Goal: Task Accomplishment & Management: Complete application form

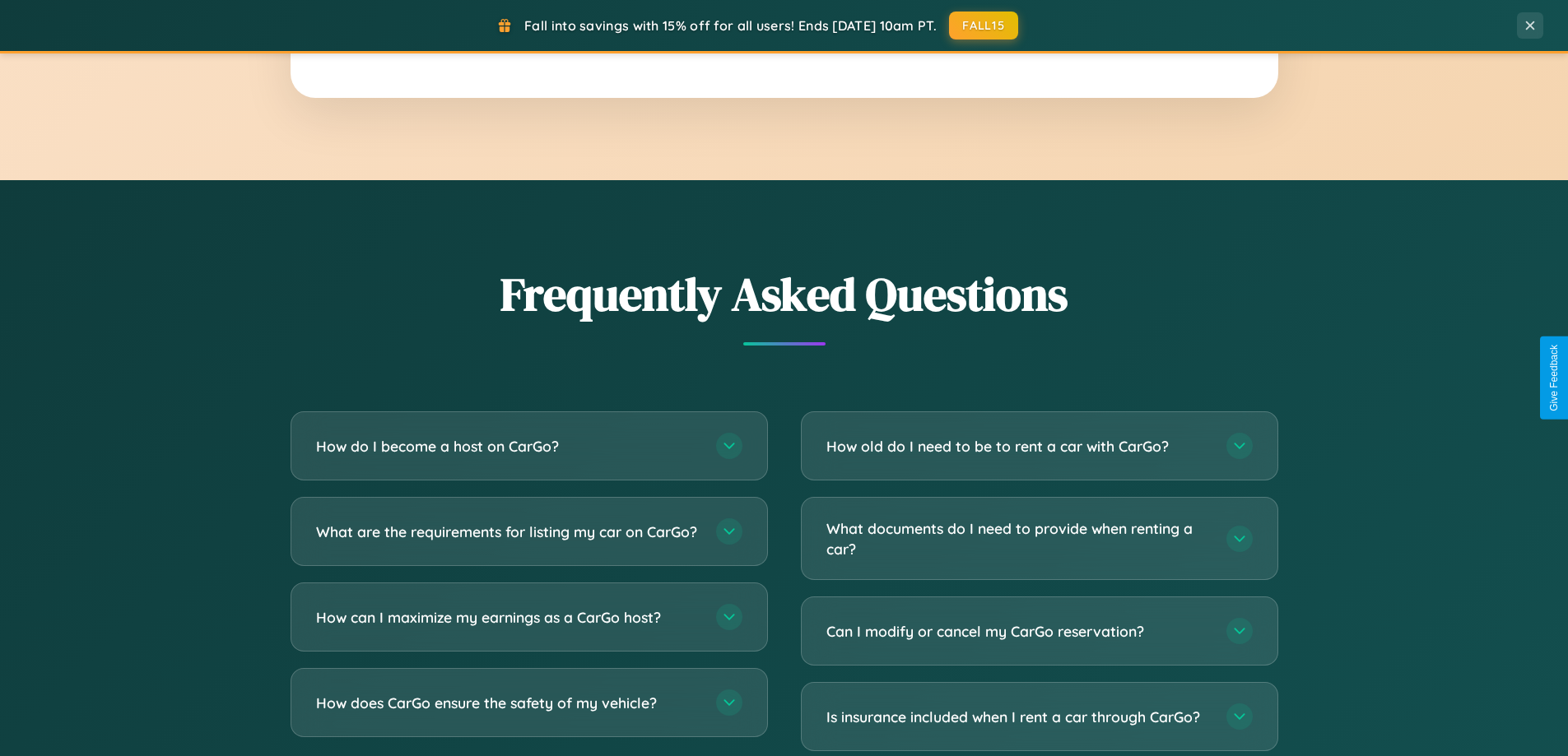
scroll to position [3166, 0]
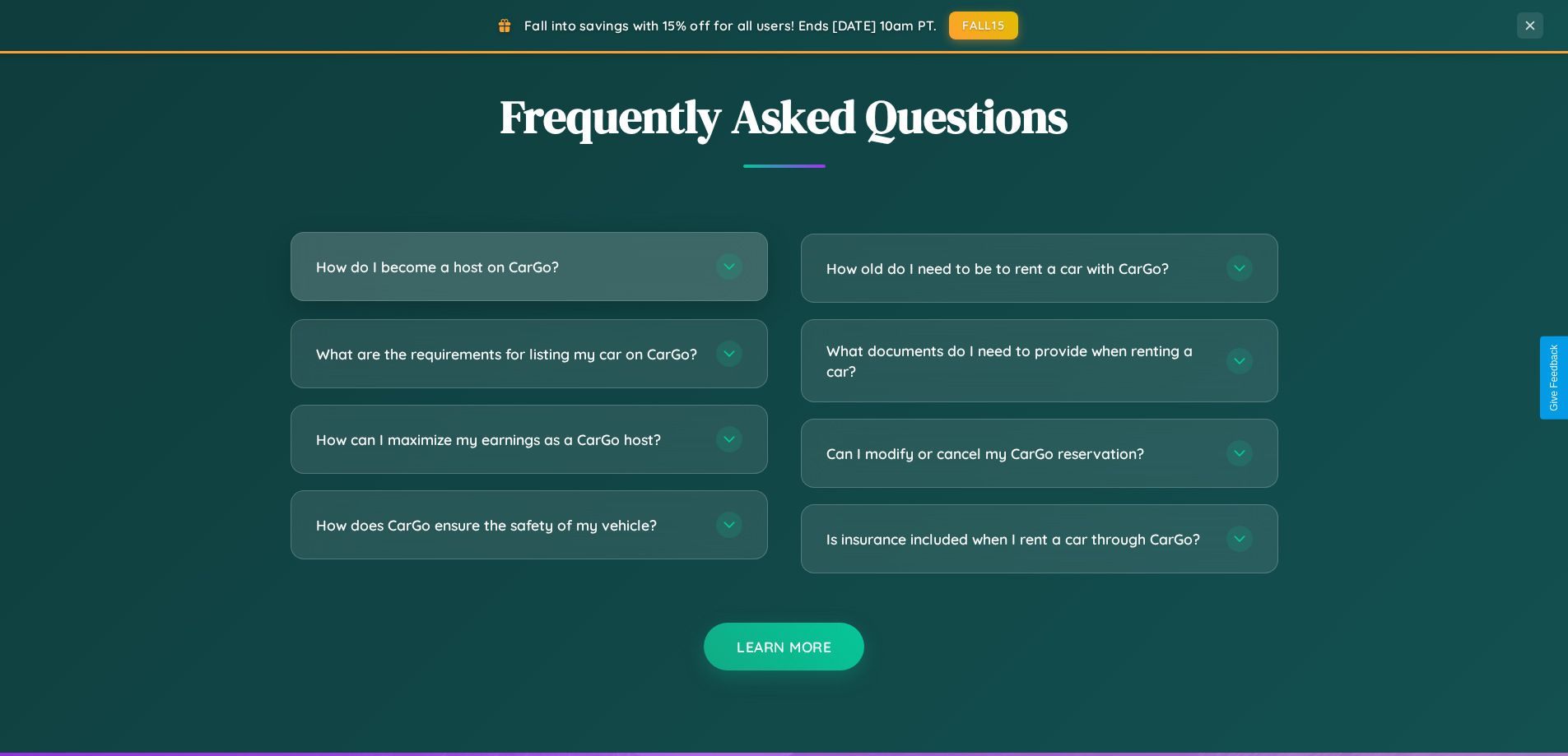
click at [529, 266] on h3 "How do I become a host on CarGo?" at bounding box center [508, 267] width 384 height 21
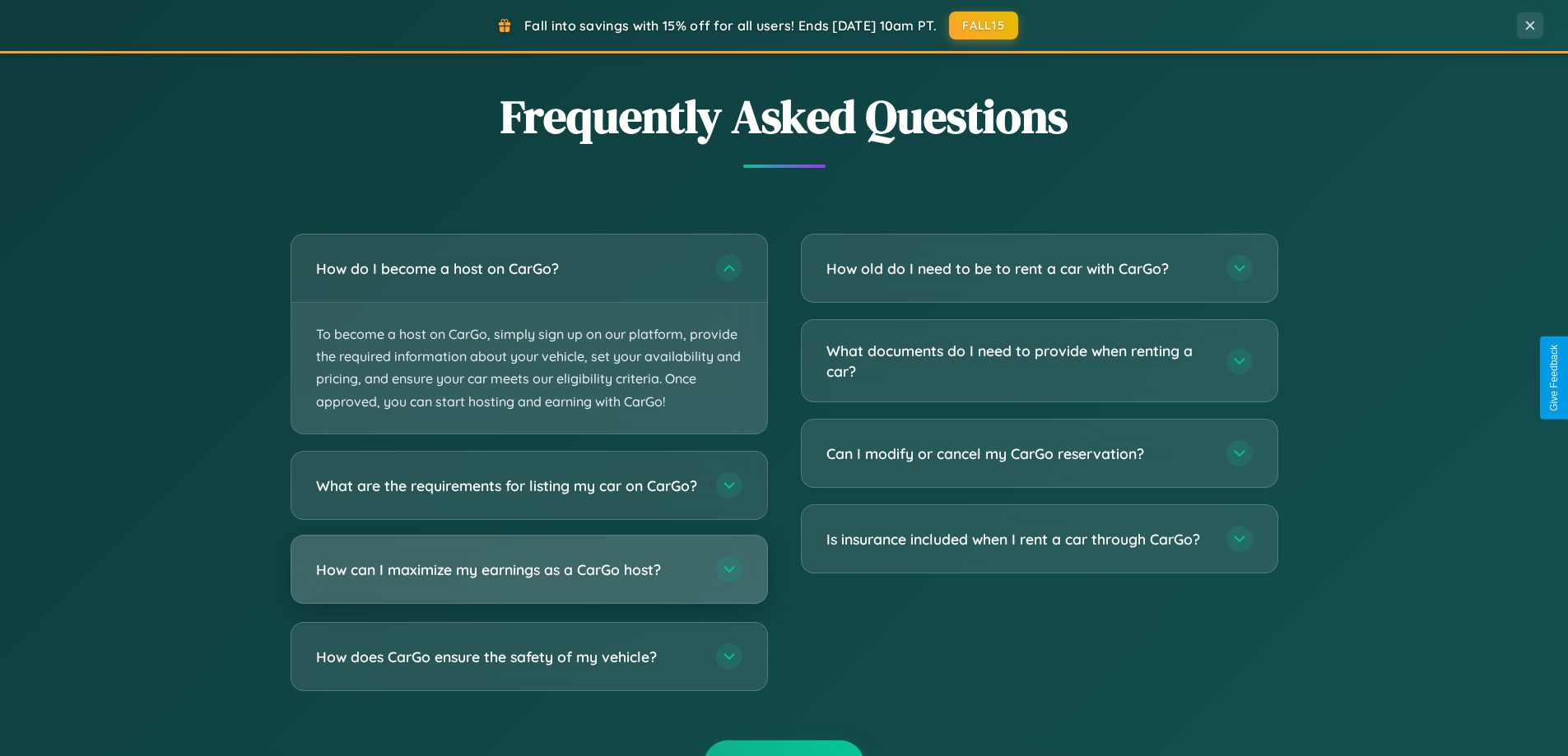
click at [529, 579] on h3 "How can I maximize my earnings as a CarGo host?" at bounding box center [508, 569] width 384 height 21
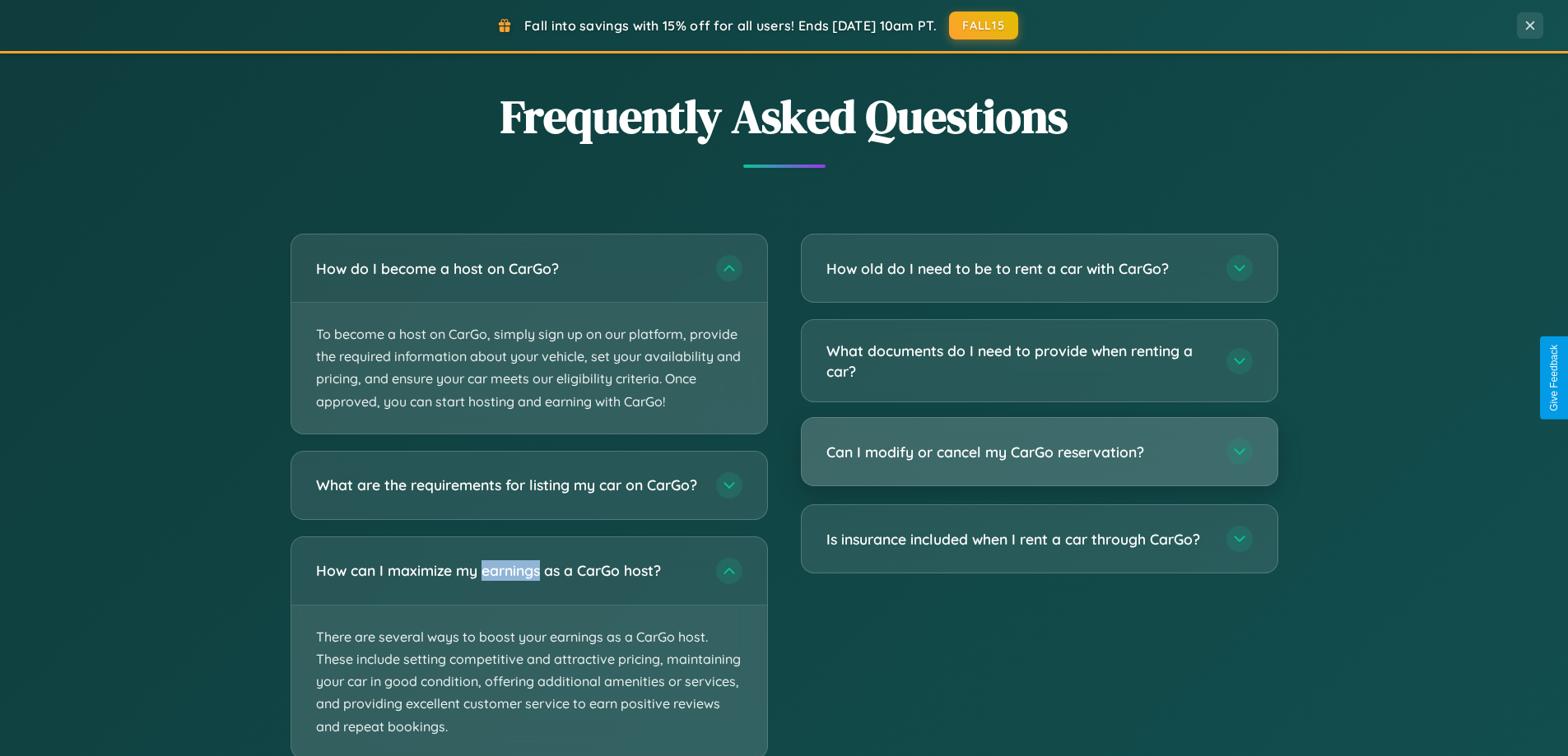
click at [1038, 452] on h3 "Can I modify or cancel my CarGo reservation?" at bounding box center [1018, 452] width 384 height 21
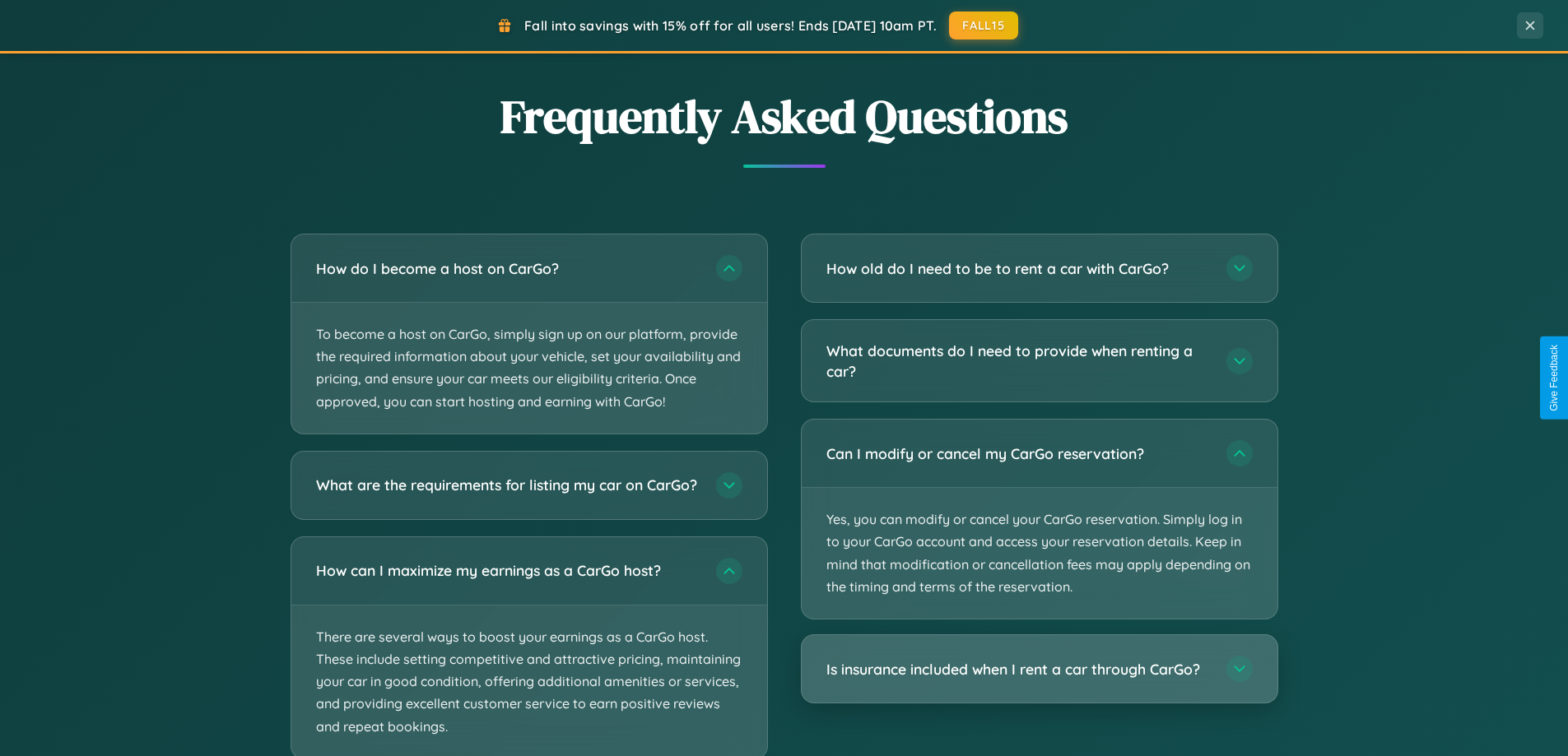
click at [1038, 669] on h3 "Is insurance included when I rent a car through CarGo?" at bounding box center [1018, 669] width 384 height 21
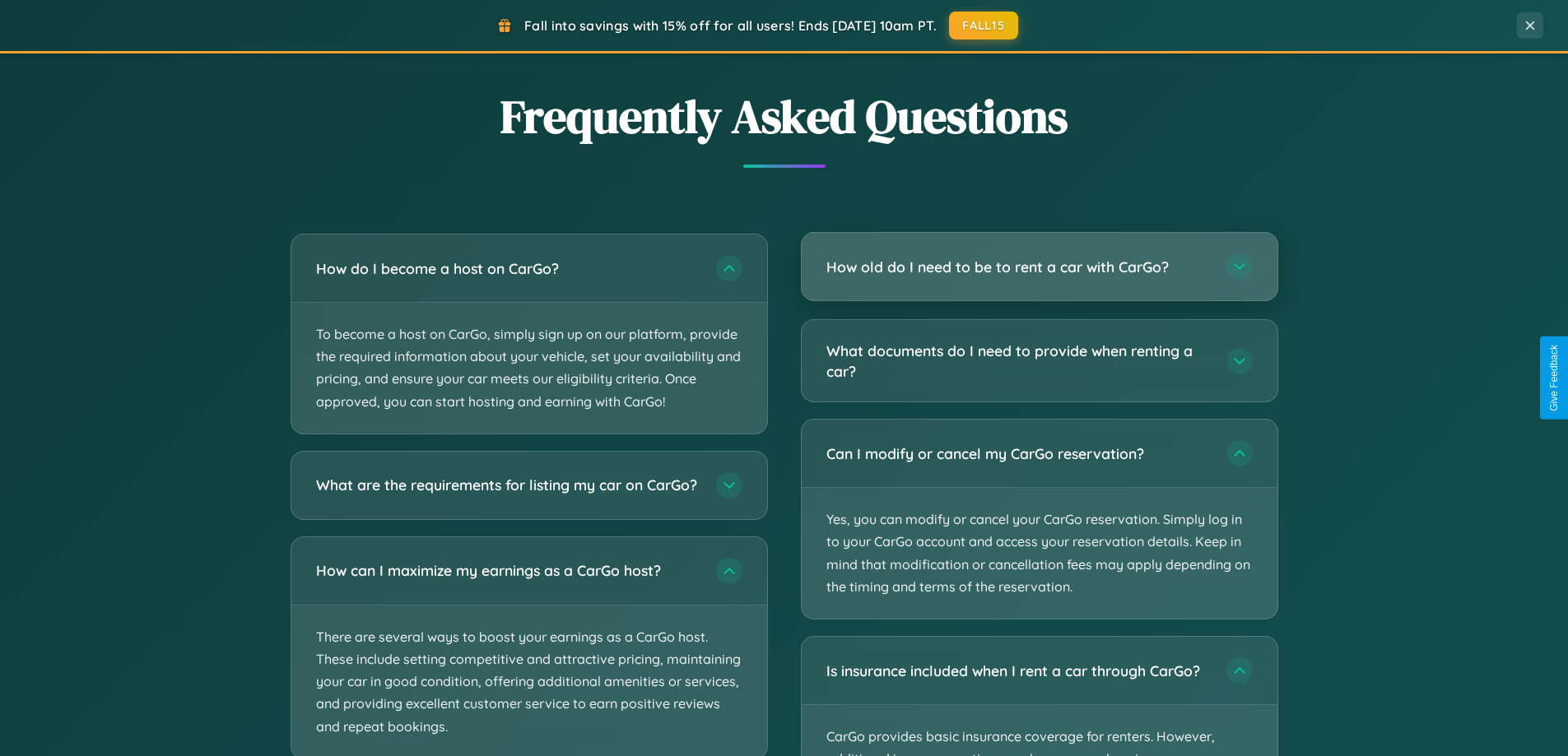
click at [1038, 268] on h3 "How old do I need to be to rent a car with CarGo?" at bounding box center [1018, 267] width 384 height 21
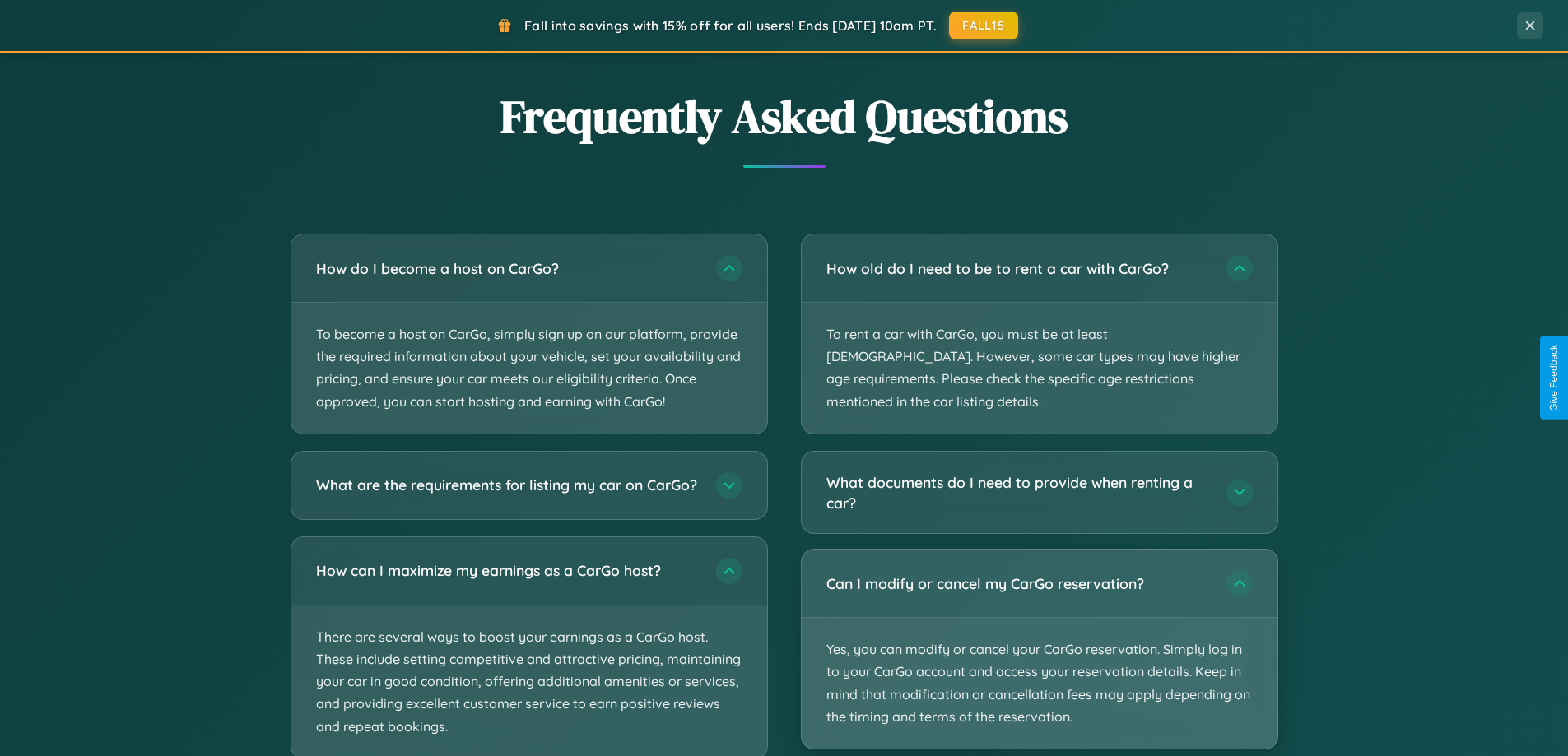
click at [1038, 626] on p "Yes, you can modify or cancel your CarGo reservation. Simply log in to your Car…" at bounding box center [1039, 683] width 476 height 131
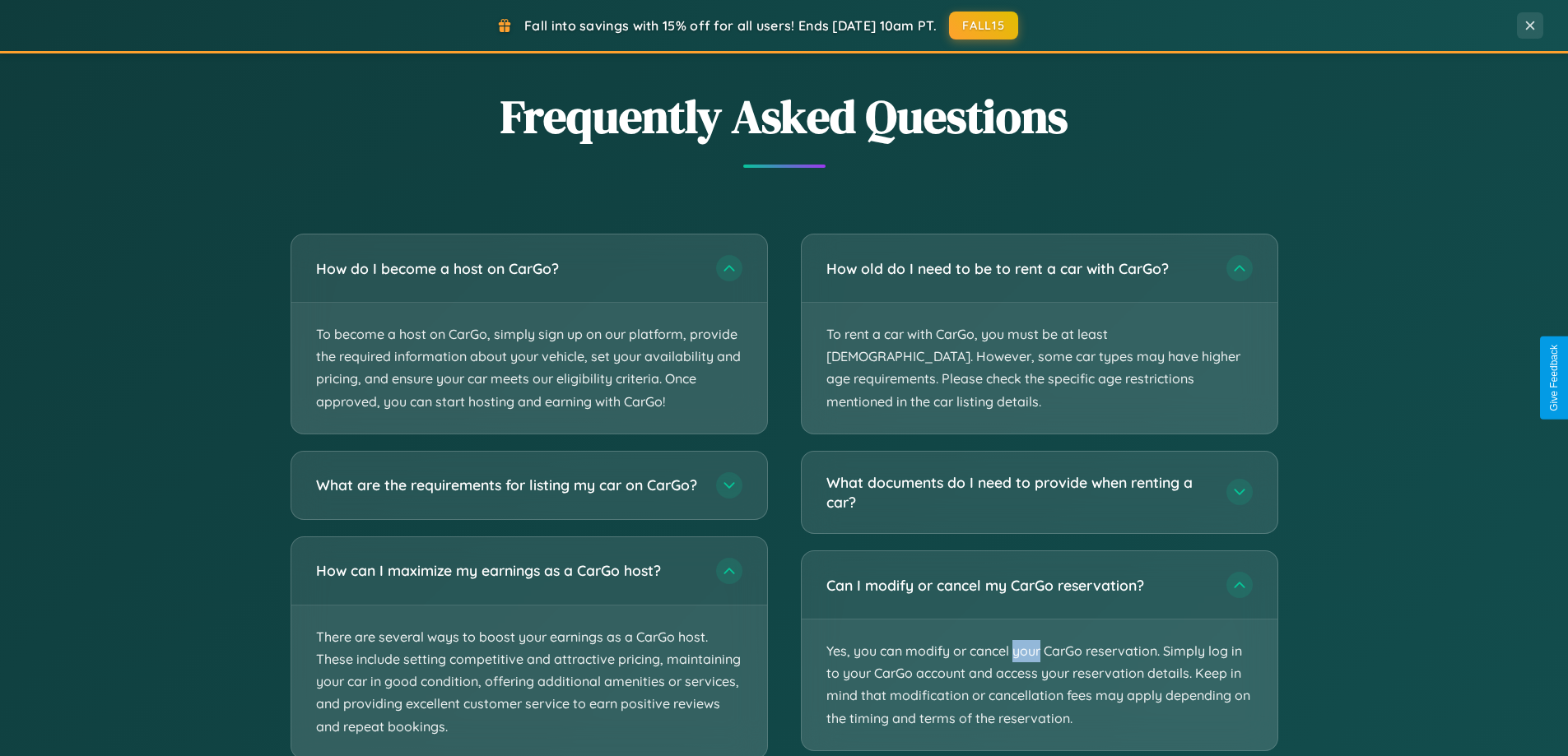
scroll to position [3268, 0]
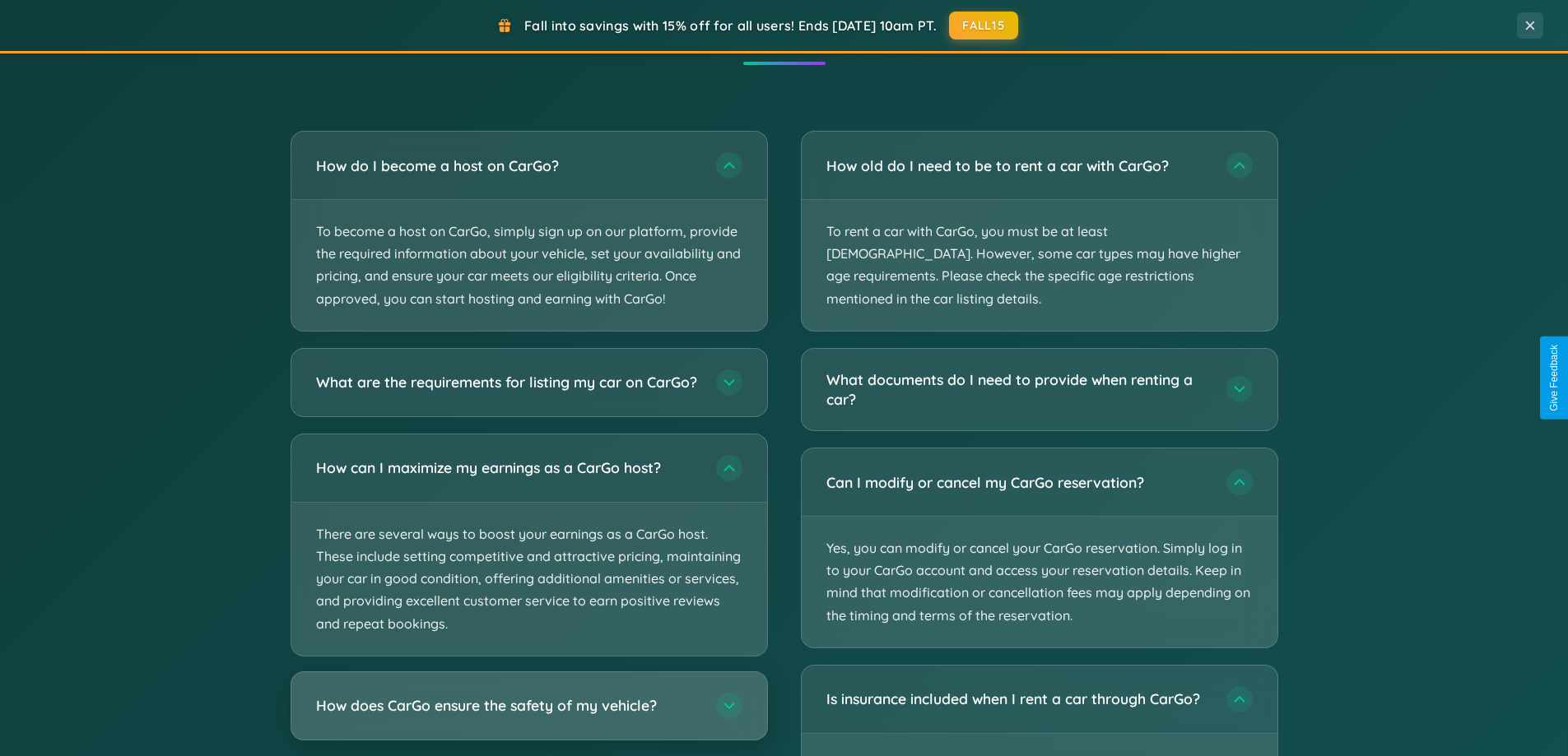
click at [529, 716] on h3 "How does CarGo ensure the safety of my vehicle?" at bounding box center [508, 705] width 384 height 21
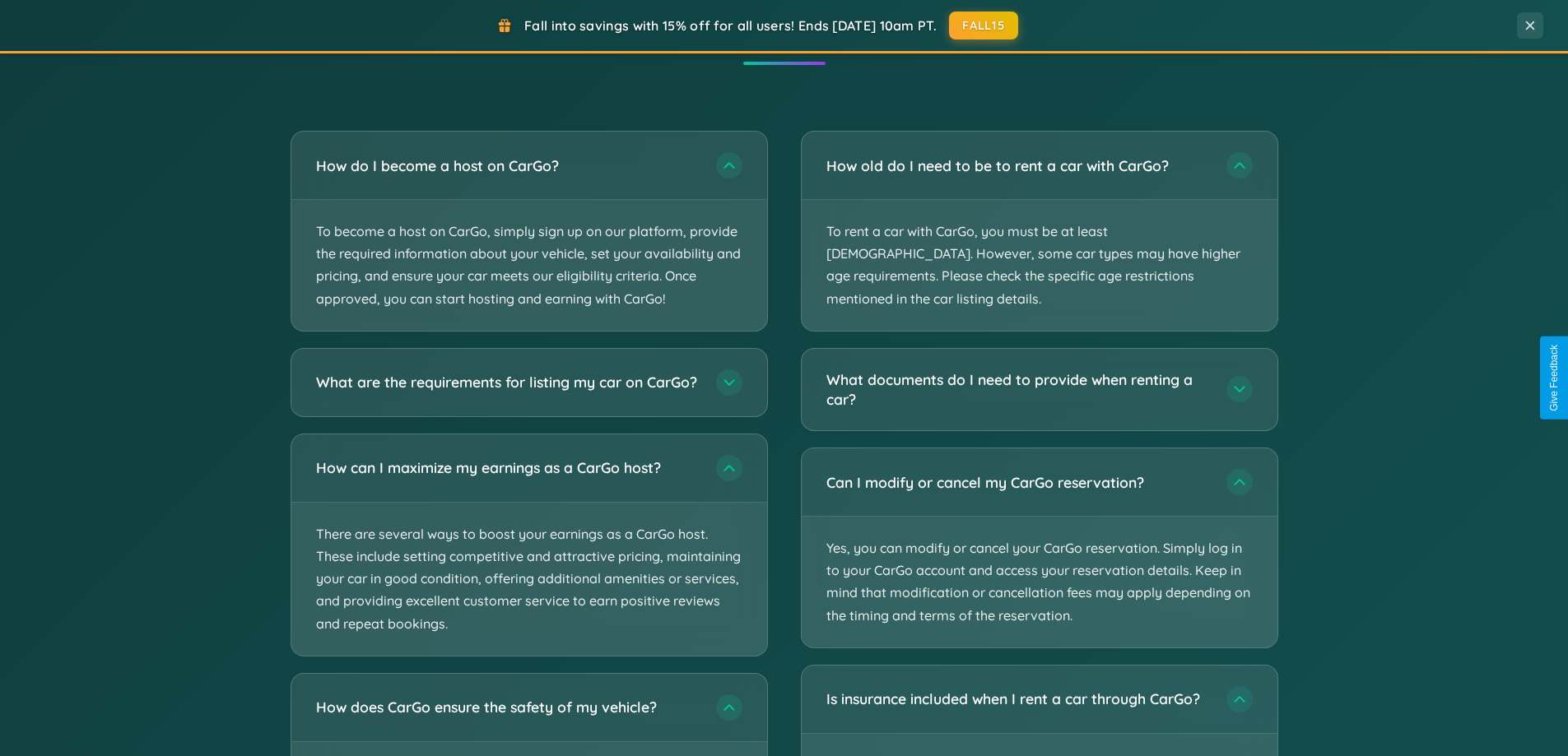
scroll to position [0, 0]
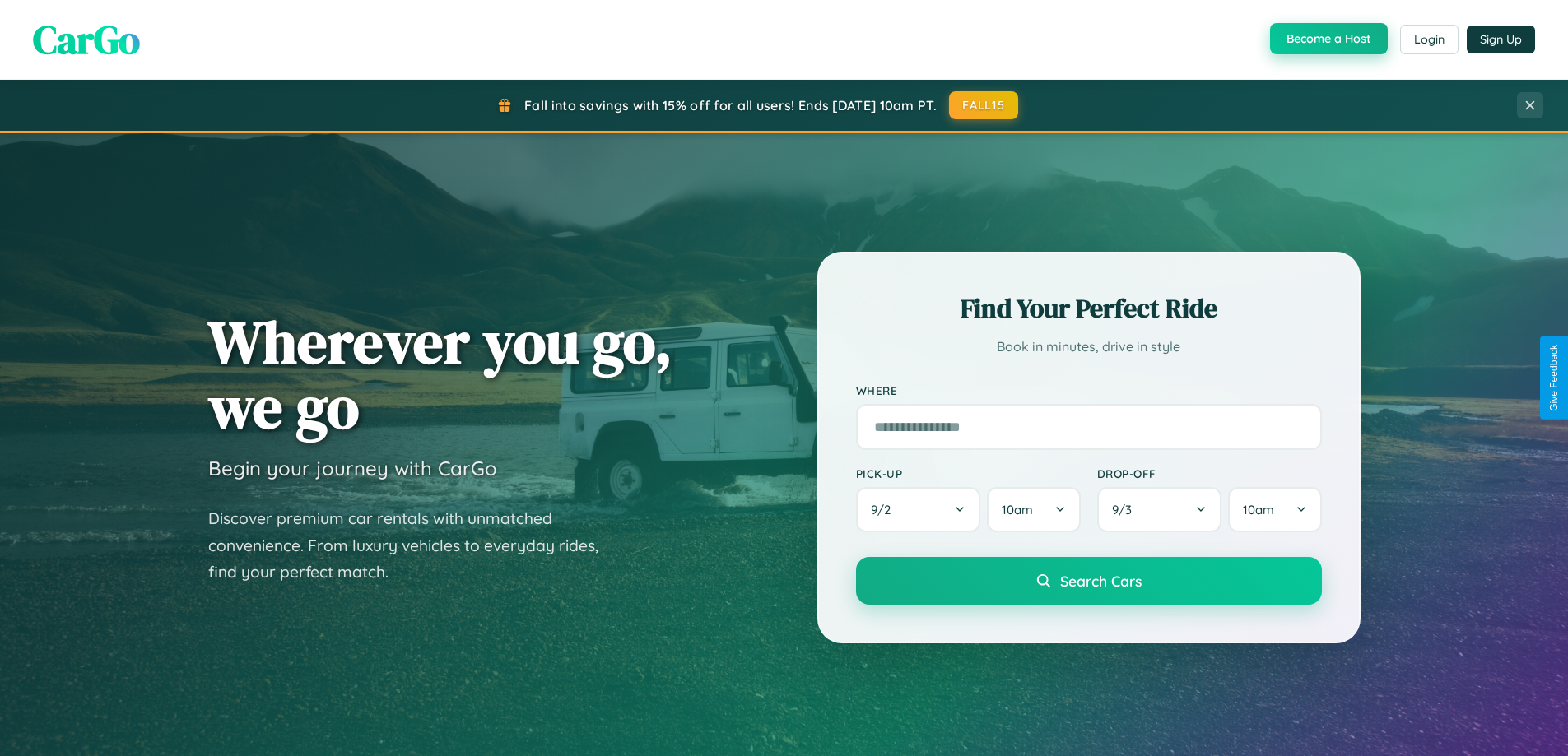
click at [1326, 39] on button "Become a Host" at bounding box center [1328, 38] width 118 height 31
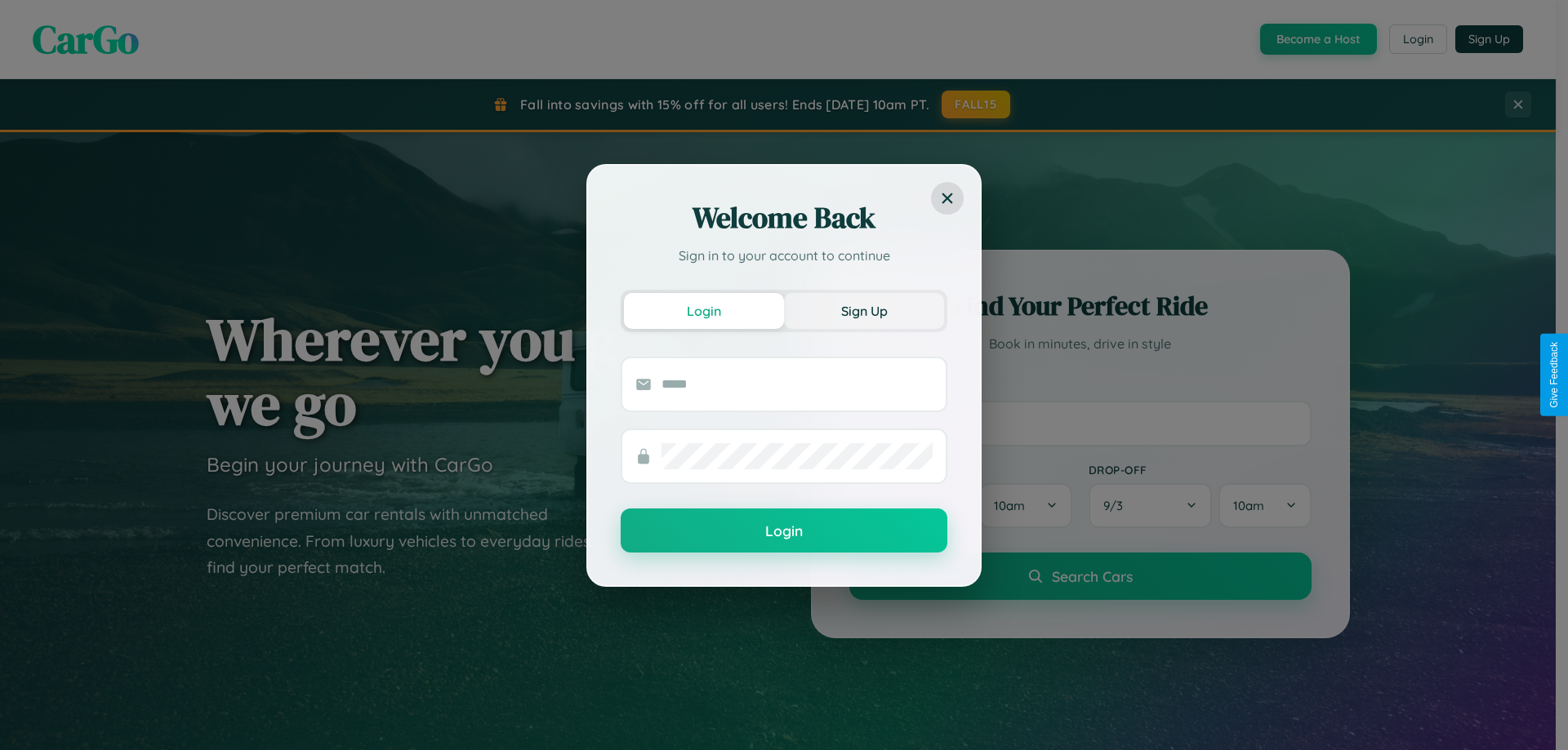
click at [864, 310] on button "Sign Up" at bounding box center [863, 311] width 160 height 35
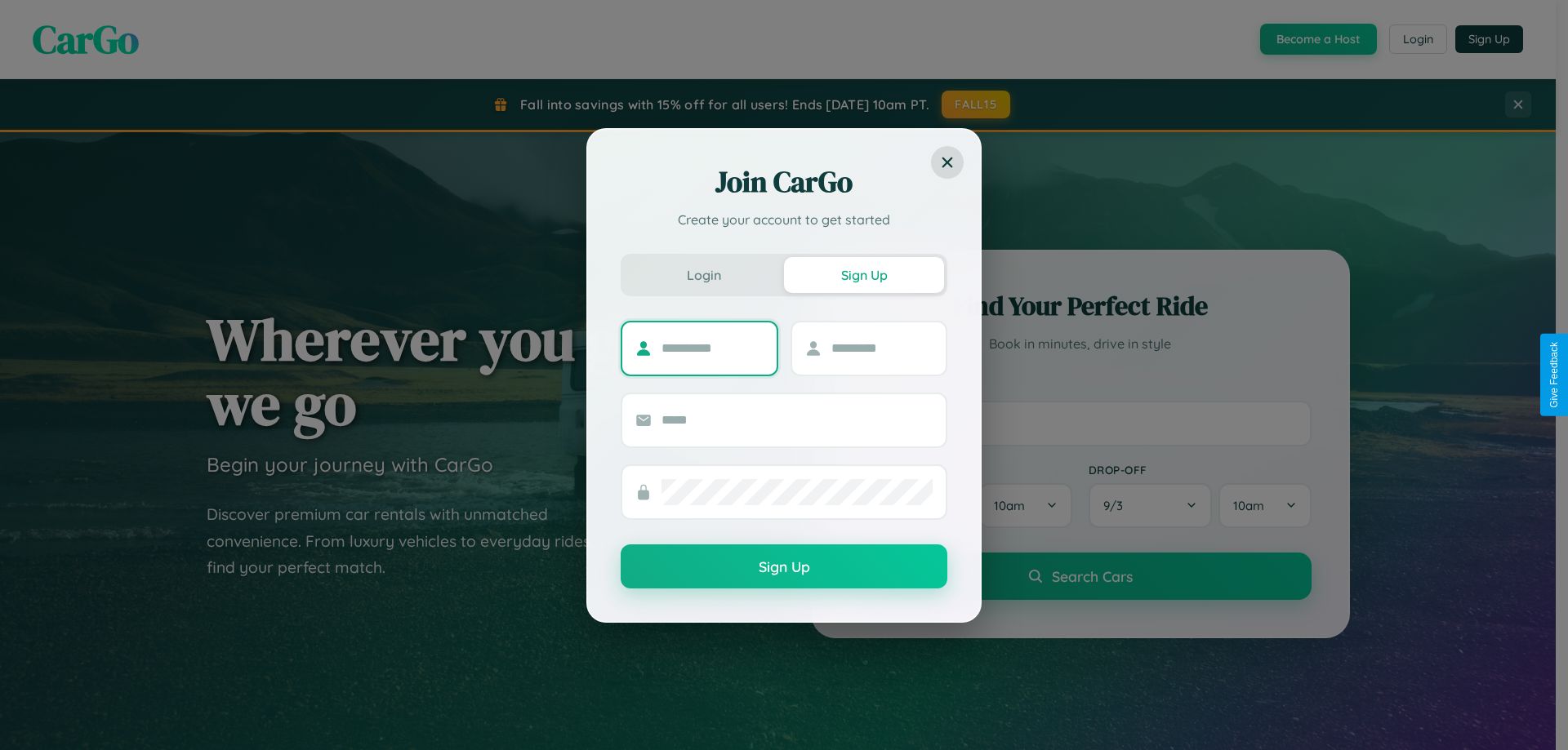
click at [712, 348] on input "text" at bounding box center [712, 349] width 102 height 26
type input "****"
click at [881, 348] on input "text" at bounding box center [882, 349] width 102 height 26
type input "*****"
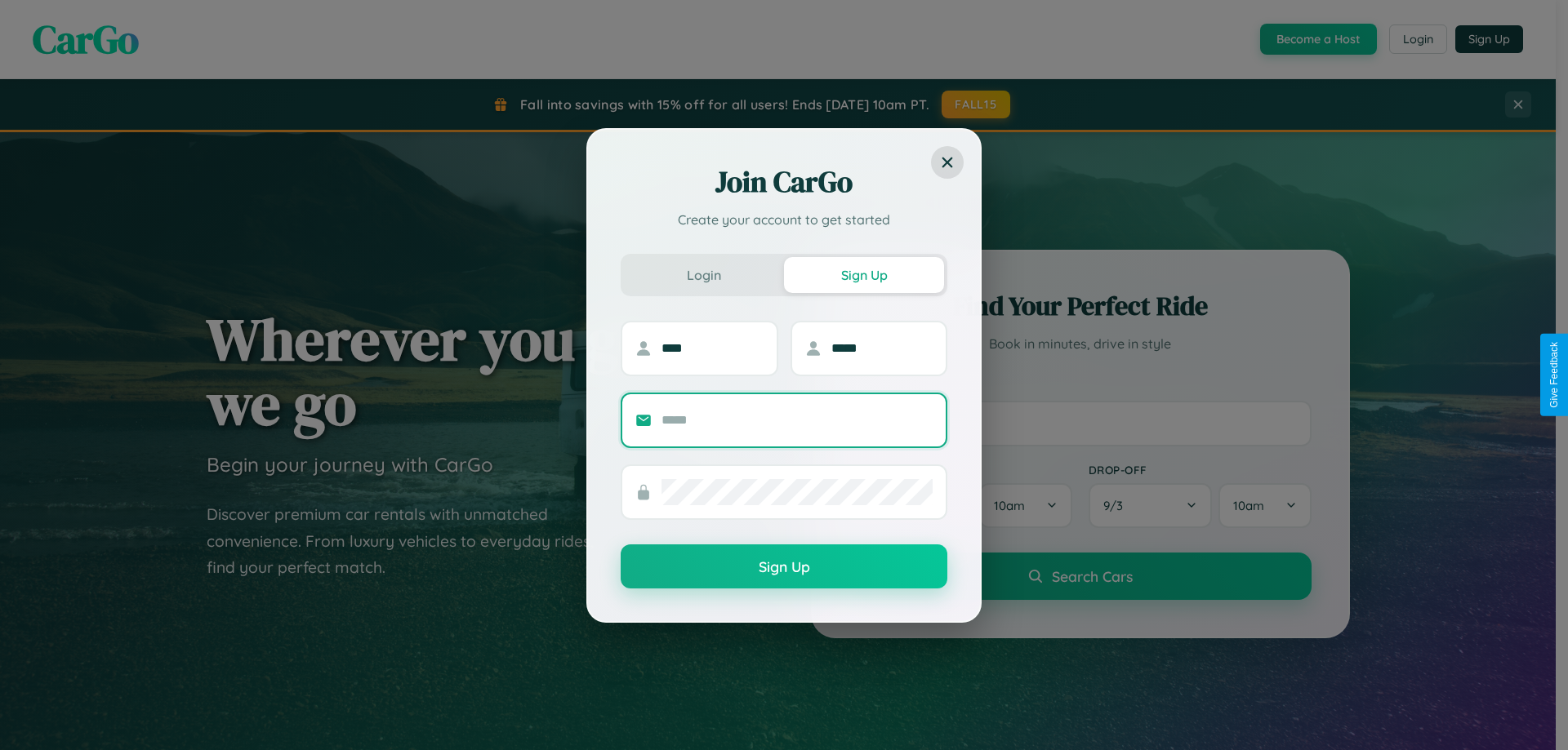
click at [797, 420] on input "text" at bounding box center [797, 421] width 271 height 26
type input "**********"
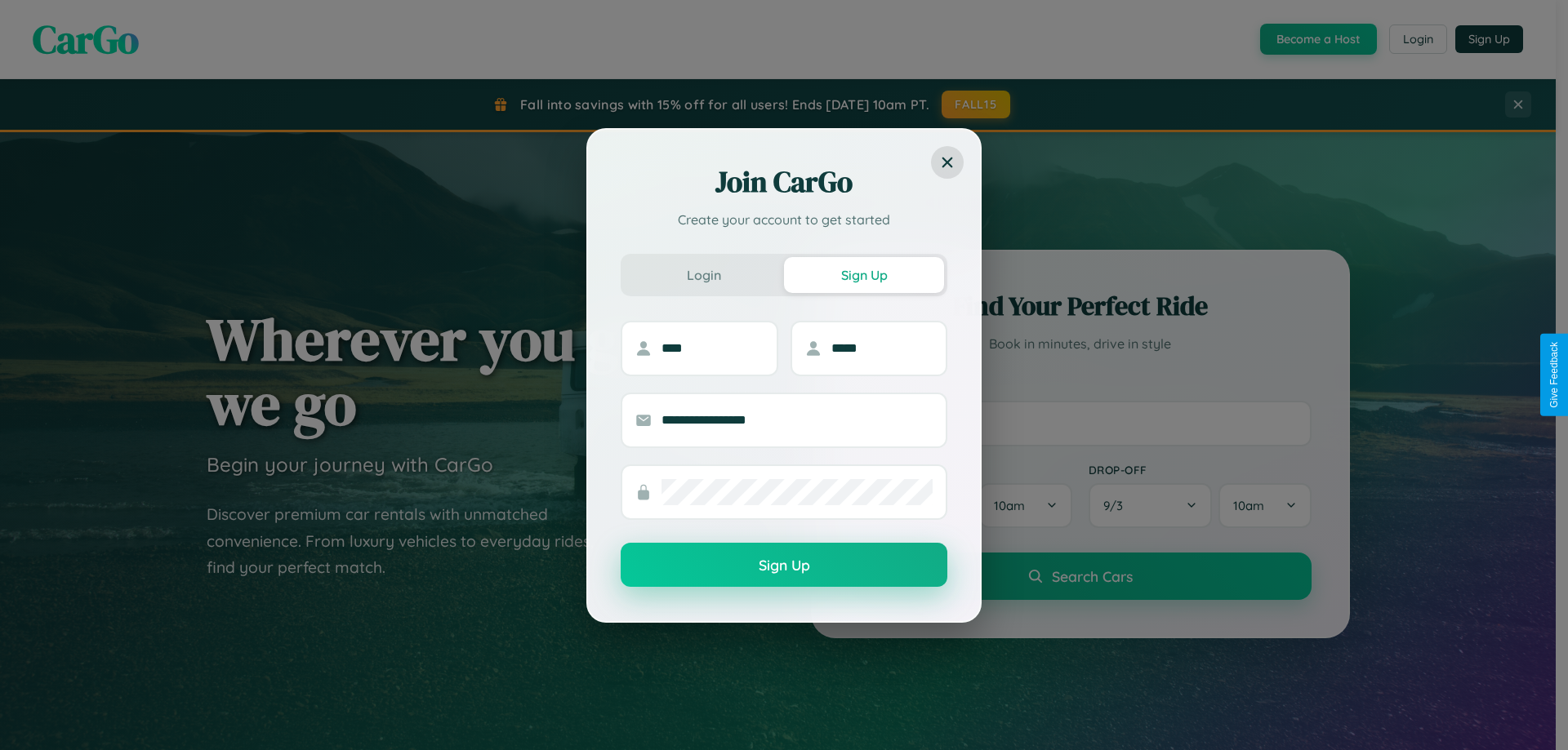
click at [784, 565] on button "Sign Up" at bounding box center [784, 564] width 327 height 44
